Goal: Task Accomplishment & Management: Manage account settings

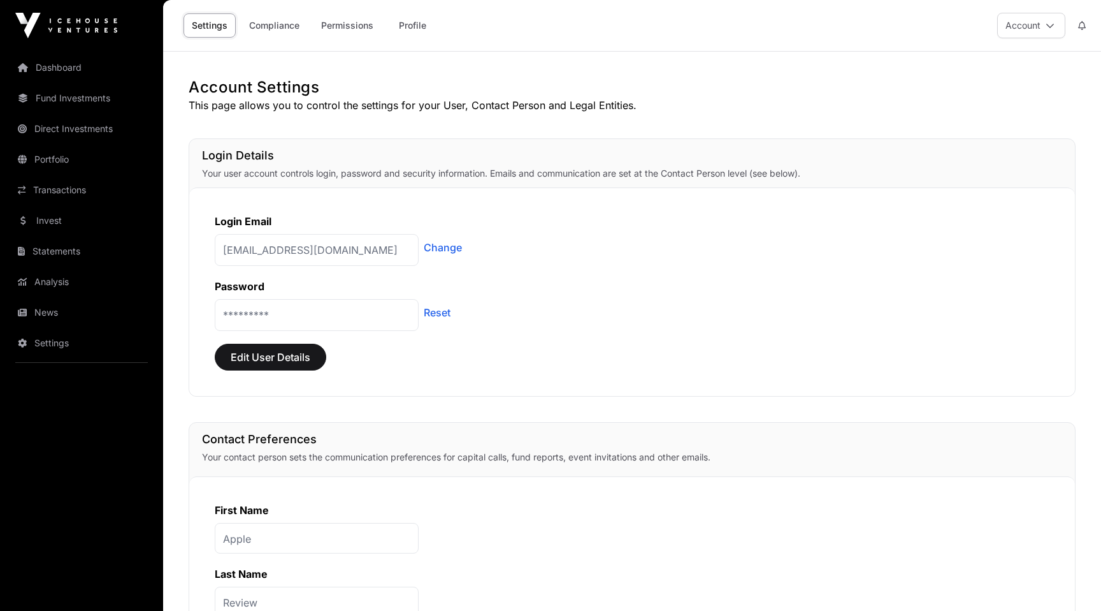
click at [342, 249] on p "[EMAIL_ADDRESS][DOMAIN_NAME]" at bounding box center [317, 250] width 204 height 32
copy p "[EMAIL_ADDRESS][DOMAIN_NAME]"
click at [94, 341] on link "Settings" at bounding box center [81, 343] width 143 height 28
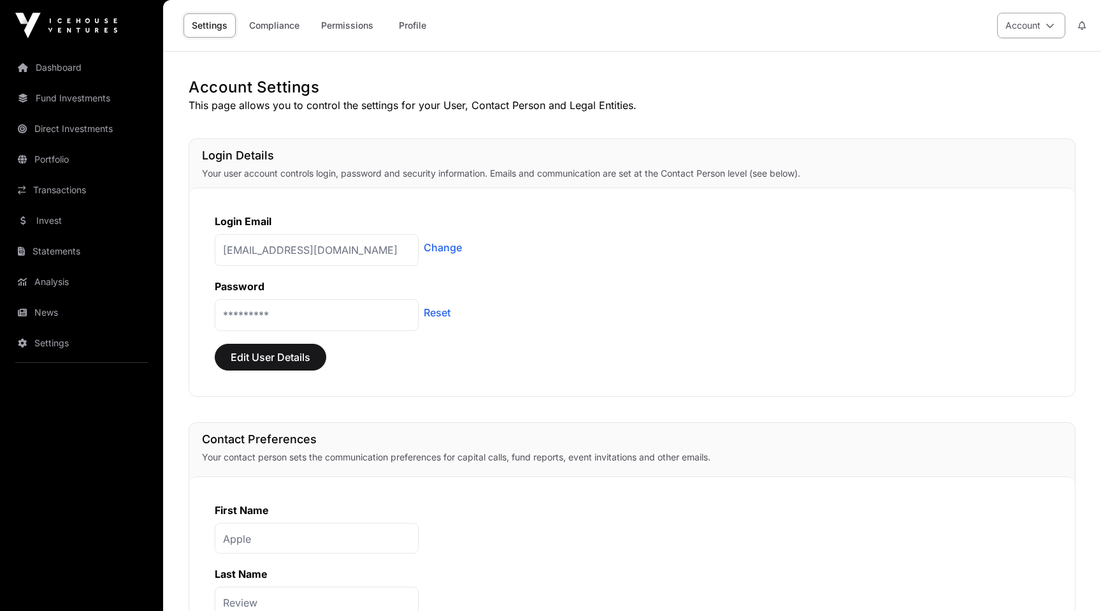
click at [1021, 33] on button "Account" at bounding box center [1031, 25] width 68 height 25
click at [963, 180] on span "Sign Out" at bounding box center [952, 178] width 36 height 13
